Goal: Information Seeking & Learning: Compare options

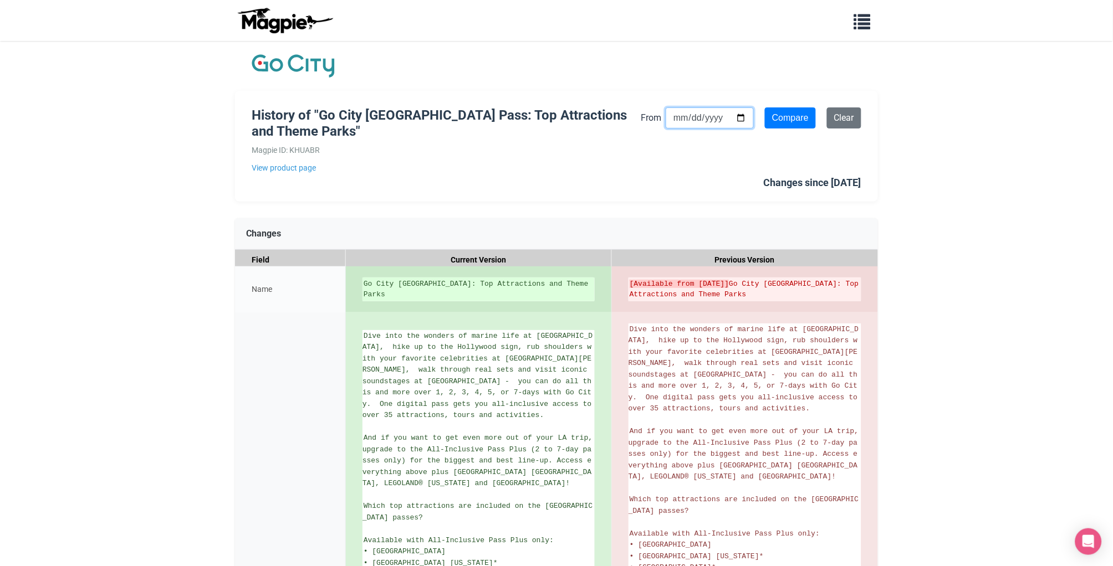
click at [734, 117] on input "[DATE]" at bounding box center [710, 118] width 88 height 21
type input "[DATE]"
click at [797, 126] on input "Compare" at bounding box center [790, 118] width 51 height 21
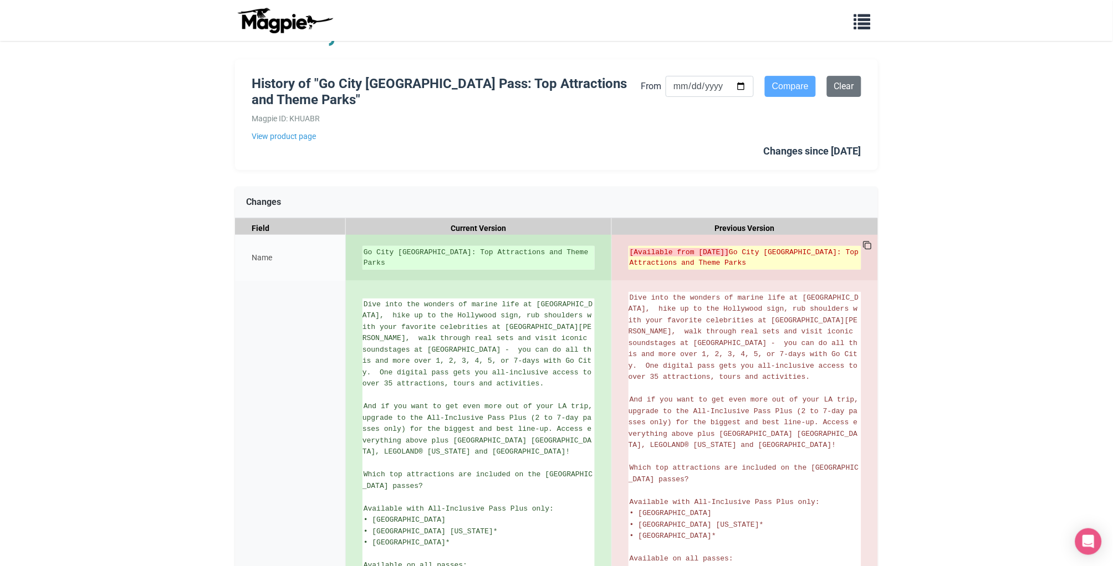
scroll to position [89, 0]
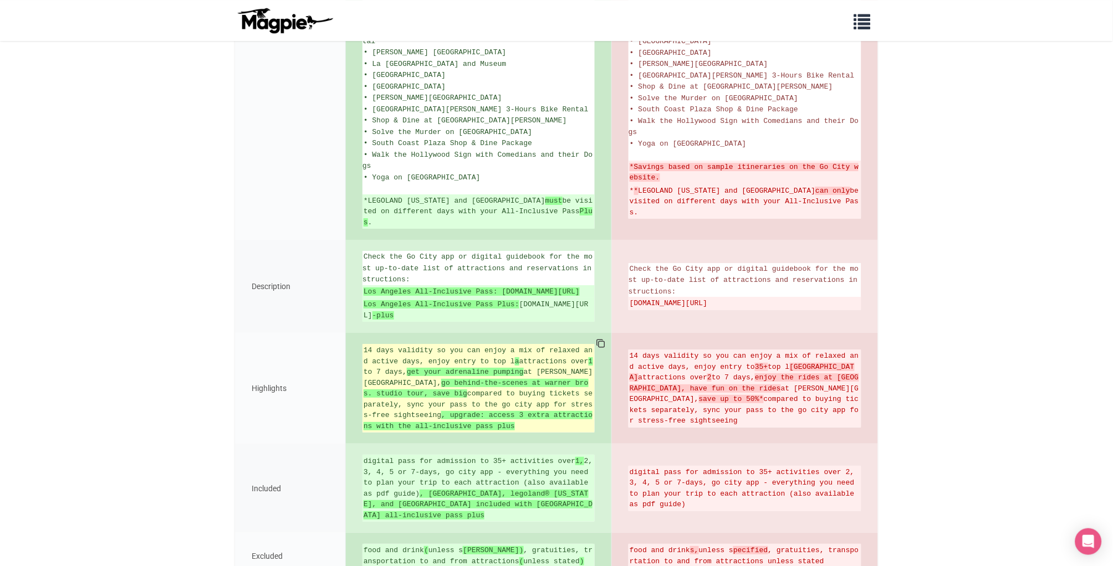
scroll to position [1039, 0]
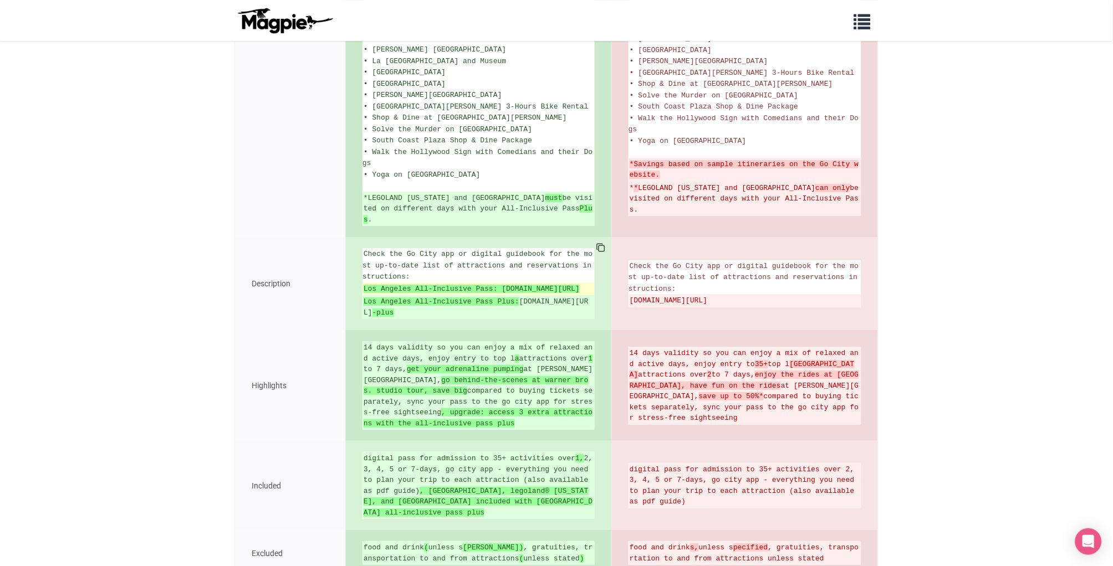
drag, startPoint x: 546, startPoint y: 294, endPoint x: 392, endPoint y: 300, distance: 154.2
click at [392, 293] on strong "Los Angeles All-Inclusive Pass: gocity.com/los-angeles/en-us/guidebook/all-incl…" at bounding box center [472, 289] width 216 height 8
click at [367, 291] on strong "Los Angeles All-Inclusive Pass: gocity.com/los-angeles/en-us/guidebook/all-incl…" at bounding box center [472, 289] width 216 height 8
click at [506, 293] on strong "Los Angeles All-Inclusive Pass: gocity.com/los-angeles/en-us/guidebook/all-incl…" at bounding box center [472, 289] width 216 height 8
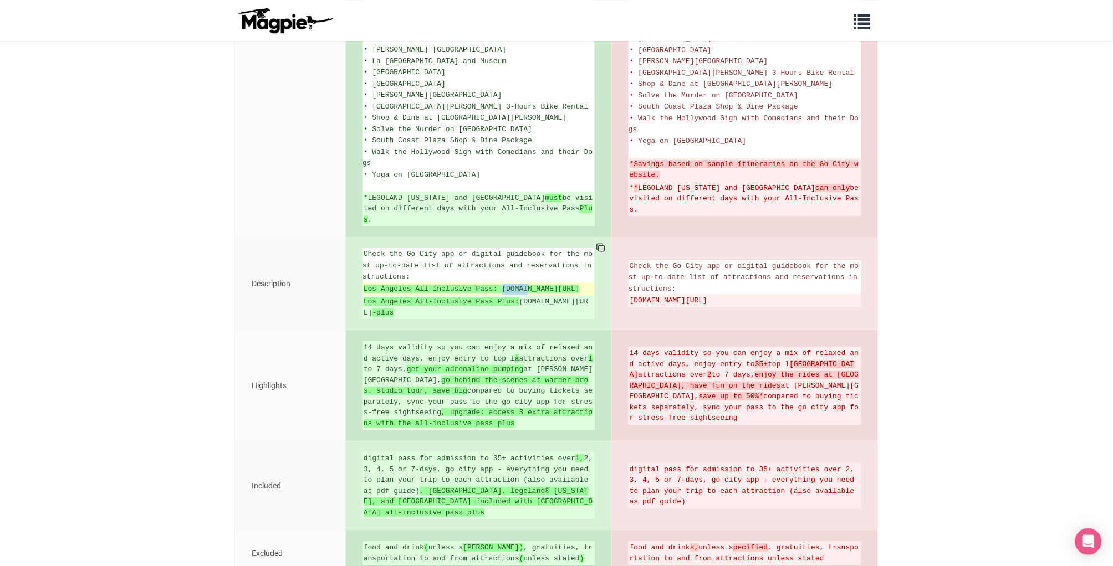
click at [530, 293] on strong "Los Angeles All-Inclusive Pass: gocity.com/los-angeles/en-us/guidebook/all-incl…" at bounding box center [472, 289] width 216 height 8
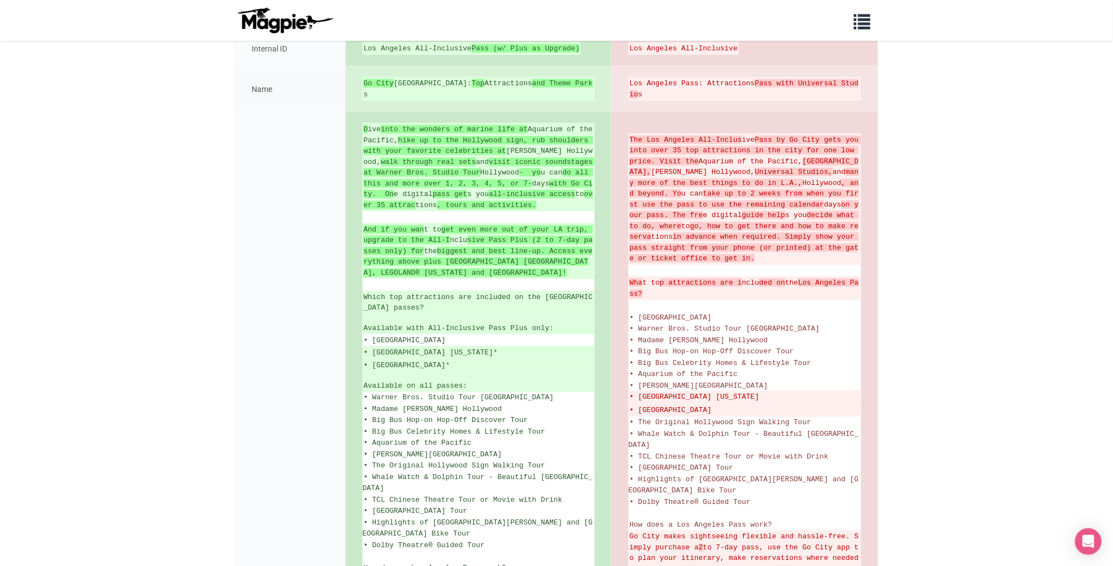
scroll to position [956, 0]
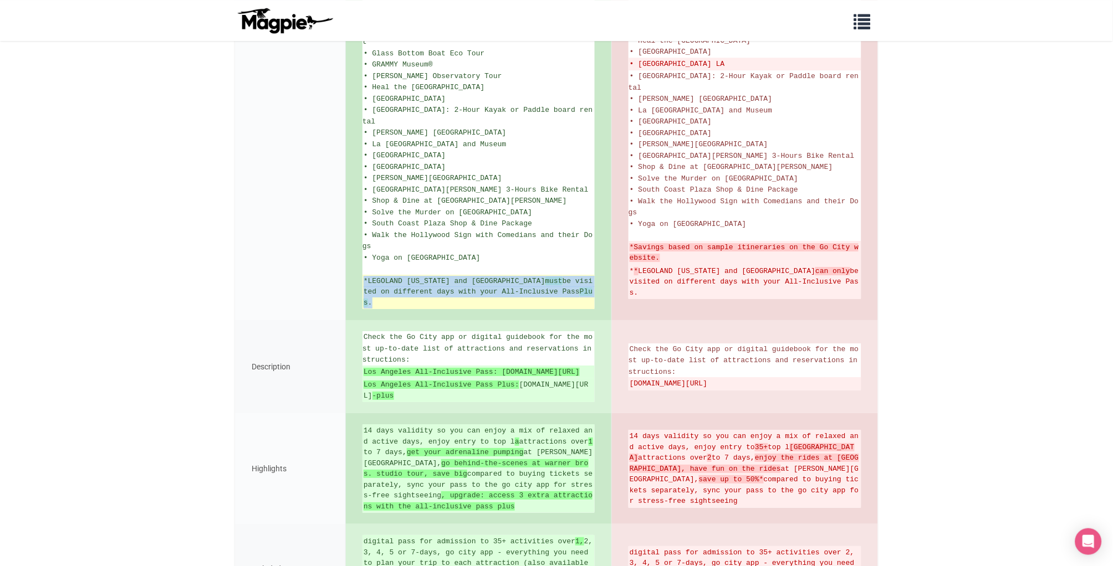
drag, startPoint x: 364, startPoint y: 284, endPoint x: 422, endPoint y: 304, distance: 61.5
click at [422, 304] on ins "*LEGOLAND California and San Diego Zoo must be visited on different days with y…" at bounding box center [479, 292] width 230 height 33
copy ins "*LEGOLAND California and San Diego Zoo must be visited on different days with y…"
